Goal: Download file/media

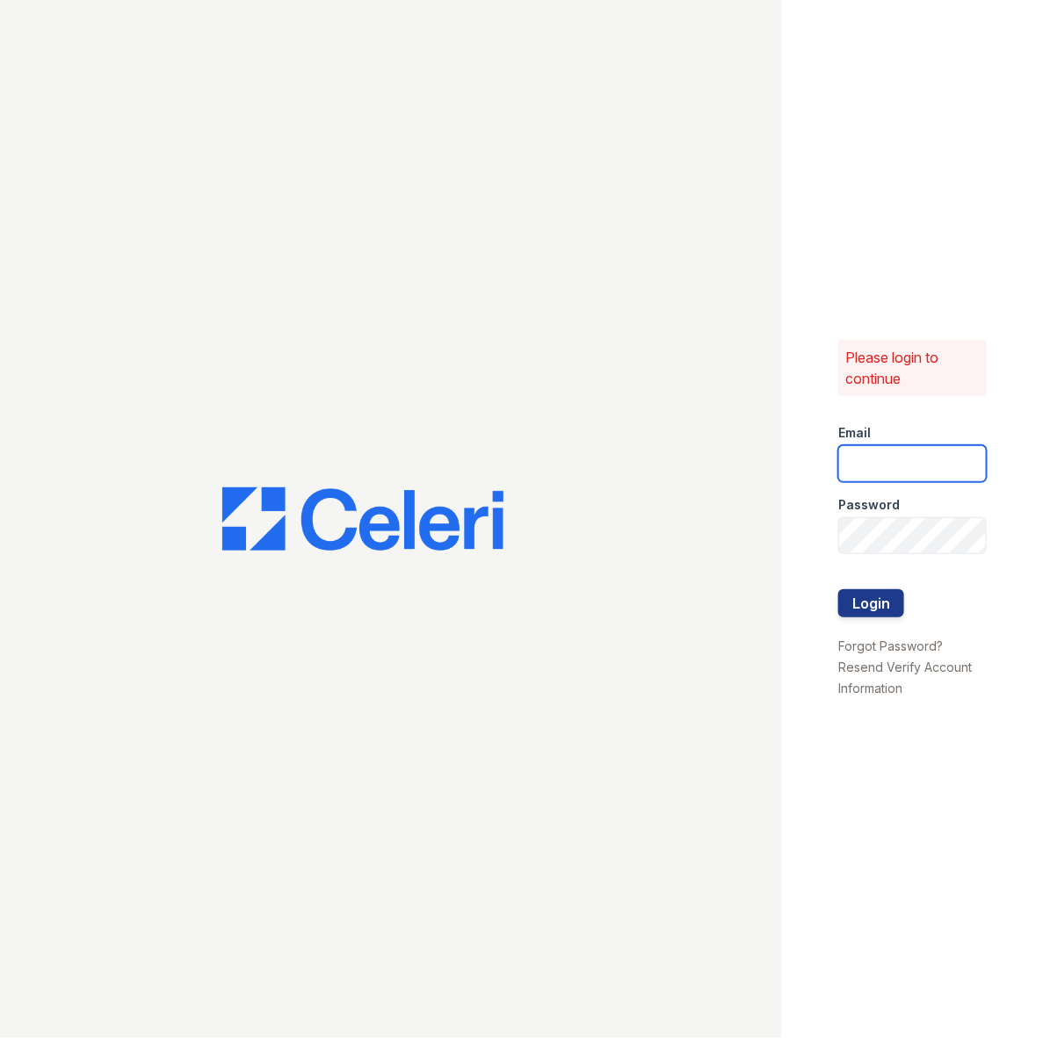
click at [929, 459] on input "email" at bounding box center [912, 463] width 148 height 37
type input "[PERSON_NAME][EMAIL_ADDRESS][PERSON_NAME][DOMAIN_NAME]"
click at [878, 598] on button "Login" at bounding box center [871, 603] width 66 height 28
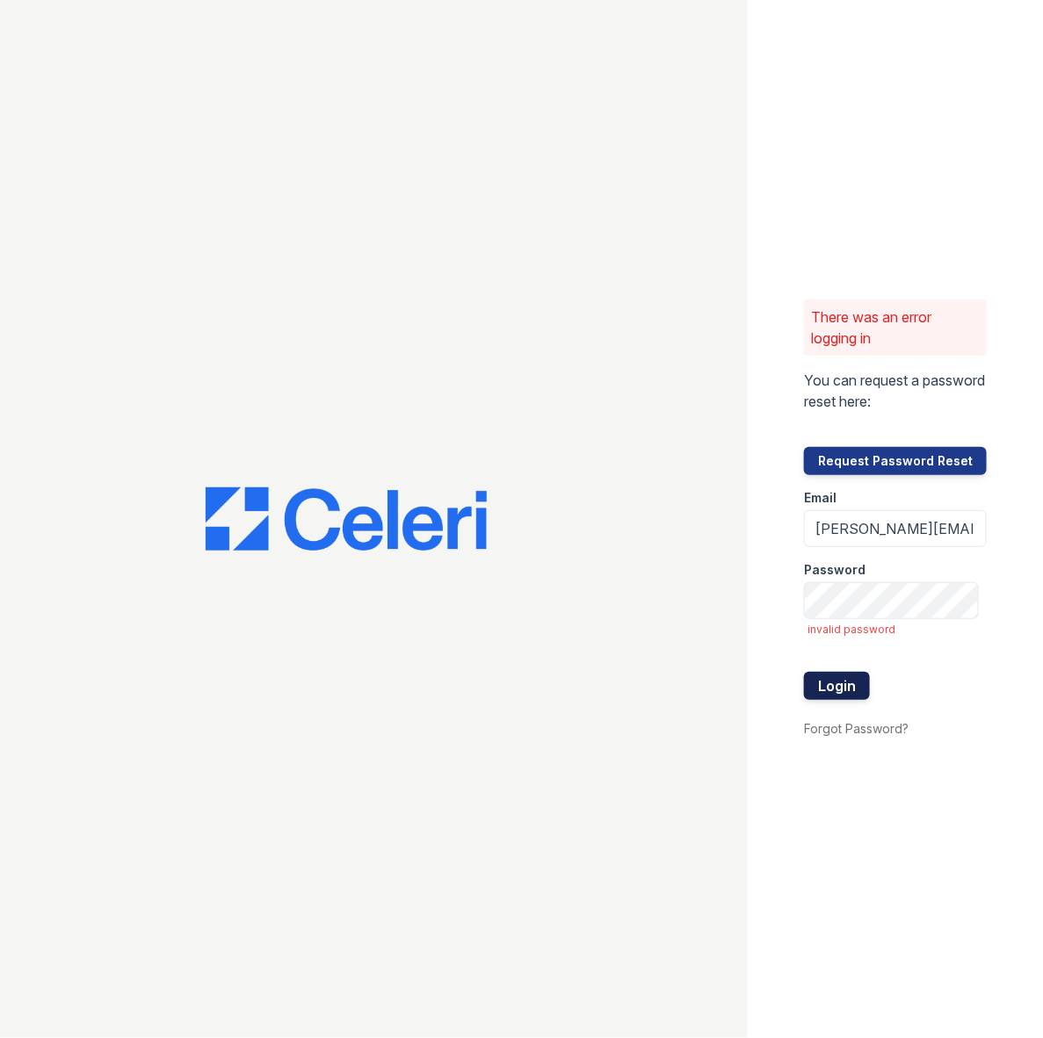
click at [848, 678] on button "Login" at bounding box center [837, 686] width 66 height 28
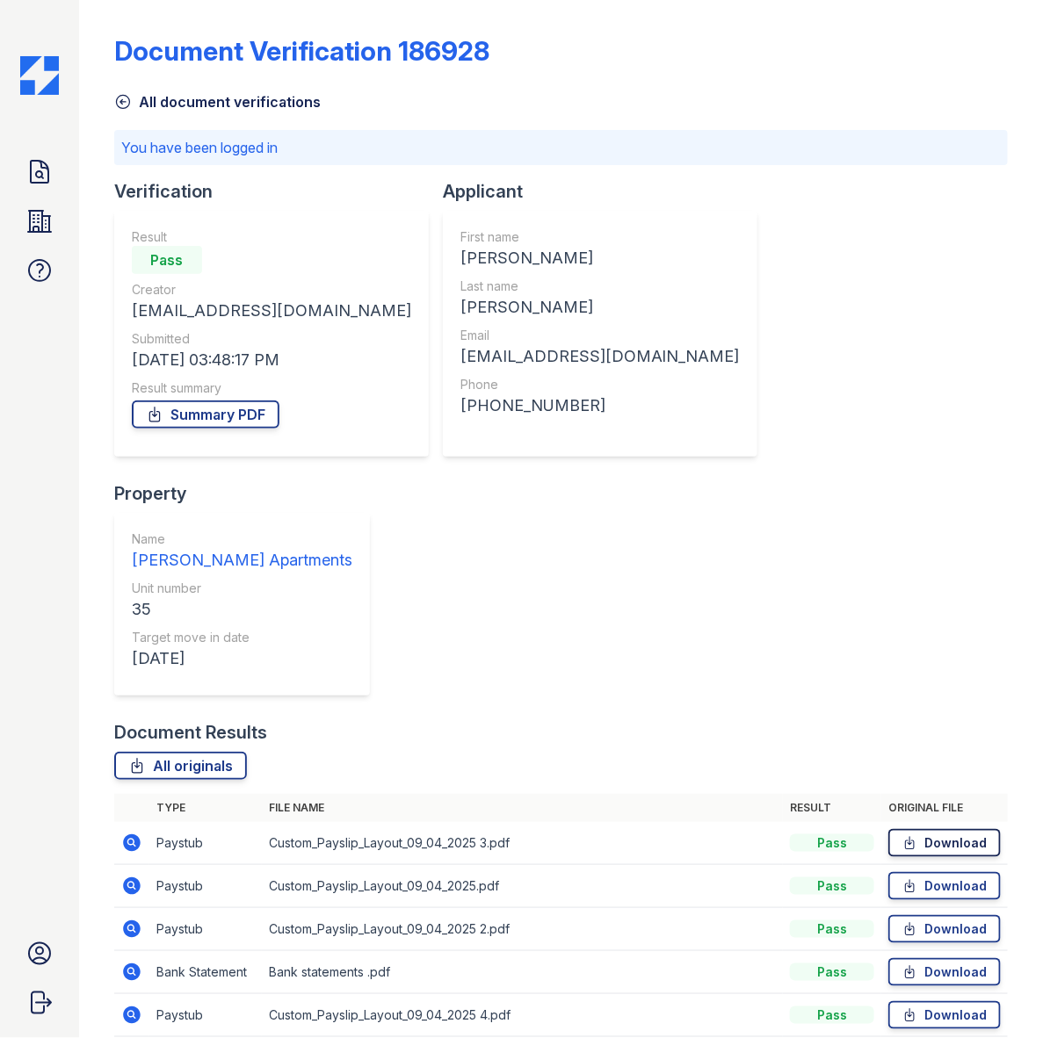
click at [924, 829] on link "Download" at bounding box center [944, 843] width 112 height 28
click at [936, 872] on link "Download" at bounding box center [944, 886] width 112 height 28
click at [934, 915] on link "Download" at bounding box center [944, 929] width 112 height 28
click at [940, 958] on link "Download" at bounding box center [944, 972] width 112 height 28
click at [936, 1001] on link "Download" at bounding box center [944, 1015] width 112 height 28
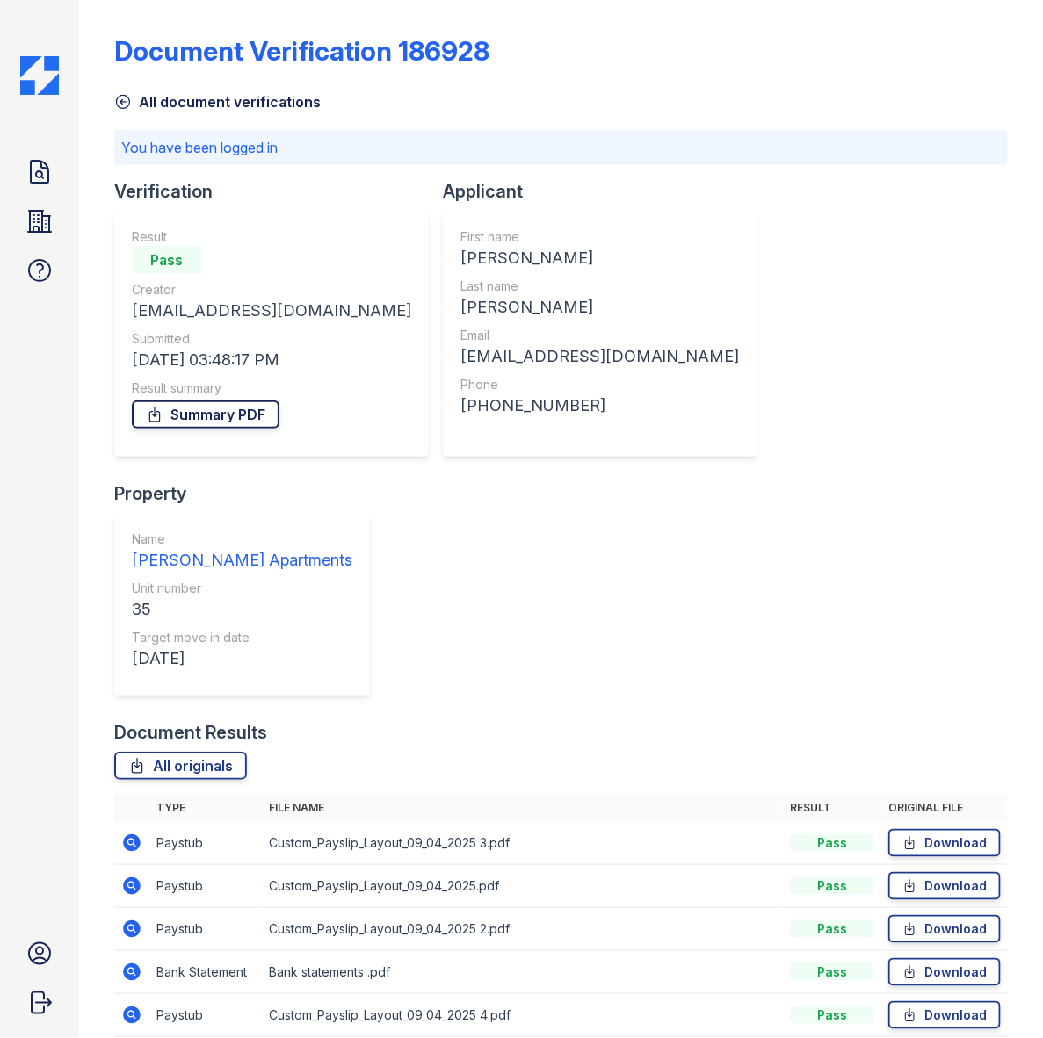
click at [234, 426] on link "Summary PDF" at bounding box center [206, 415] width 148 height 28
click at [975, 58] on div "Document Verification 186928" at bounding box center [560, 58] width 893 height 46
click at [925, 872] on link "Download" at bounding box center [944, 886] width 112 height 28
click at [964, 915] on link "Download" at bounding box center [944, 929] width 112 height 28
click at [931, 1001] on link "Download" at bounding box center [944, 1015] width 112 height 28
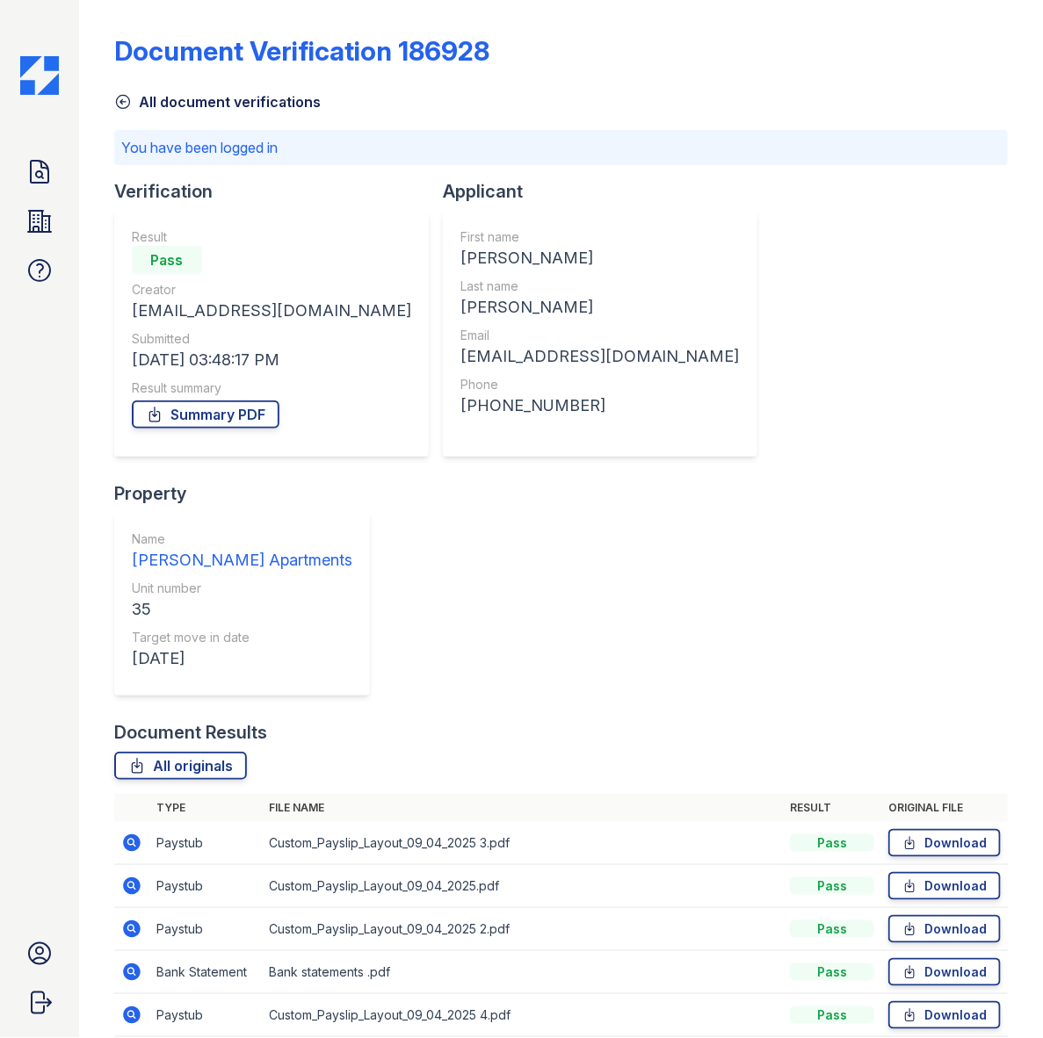
drag, startPoint x: 912, startPoint y: 933, endPoint x: 910, endPoint y: 903, distance: 29.9
click at [906, 964] on icon at bounding box center [909, 973] width 15 height 18
